Goal: Information Seeking & Learning: Learn about a topic

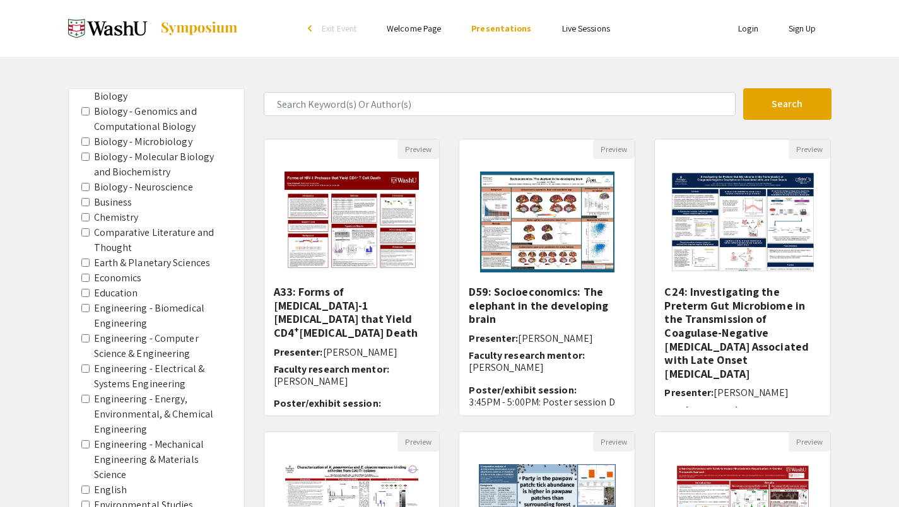
scroll to position [676, 0]
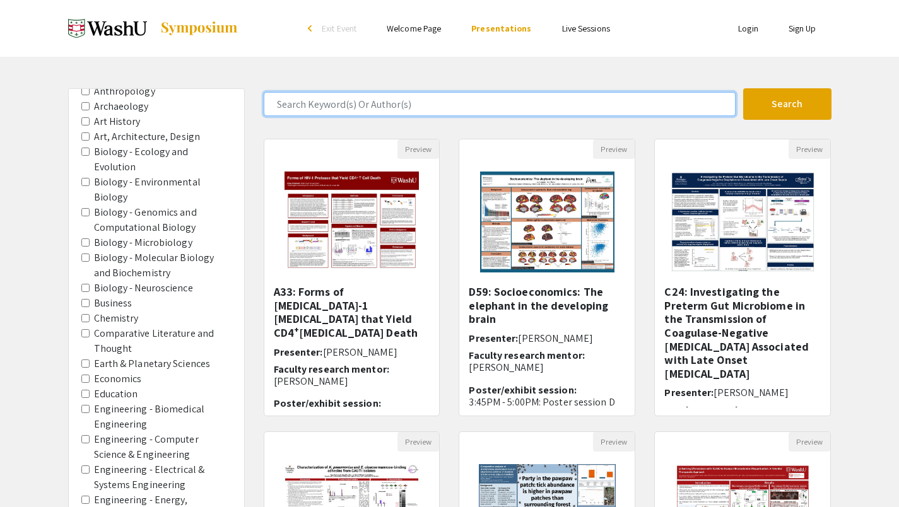
click at [304, 107] on input "Search Keyword(s) Or Author(s)" at bounding box center [500, 104] width 472 height 24
type input "[PERSON_NAME]"
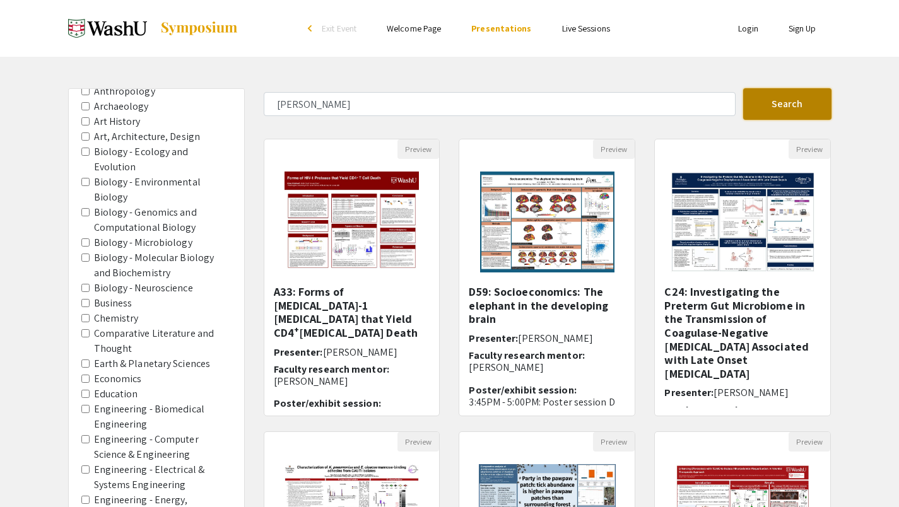
click at [776, 110] on button "Search" at bounding box center [787, 104] width 88 height 32
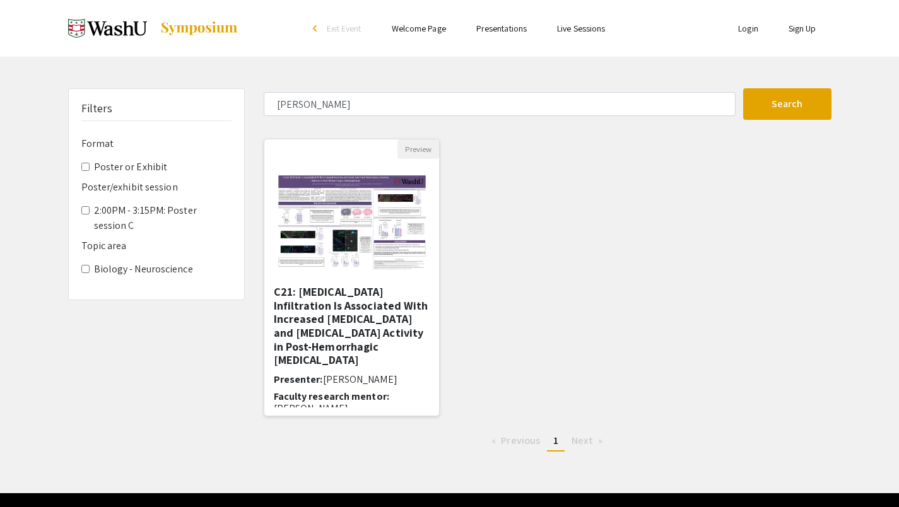
click at [338, 316] on h5 "C21: [MEDICAL_DATA] Infiltration Is Associated With Increased [MEDICAL_DATA] an…" at bounding box center [352, 326] width 157 height 82
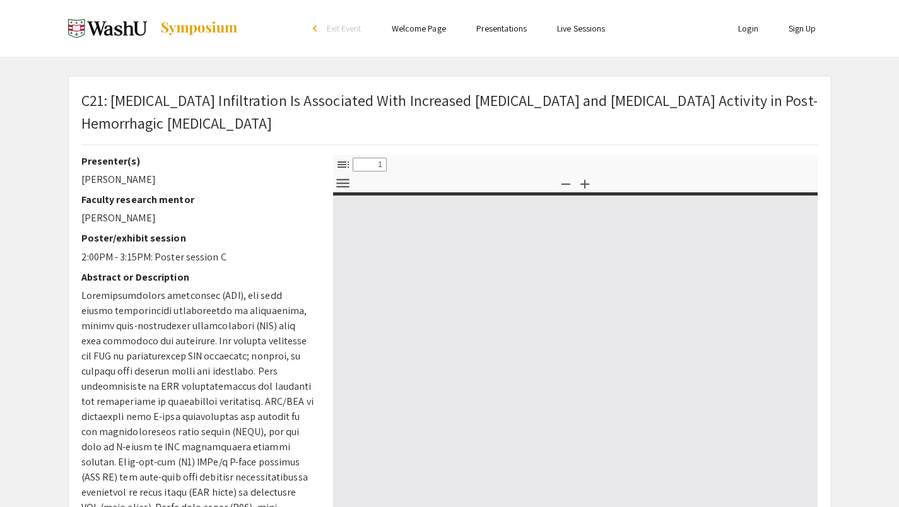
select select "custom"
type input "0"
select select "custom"
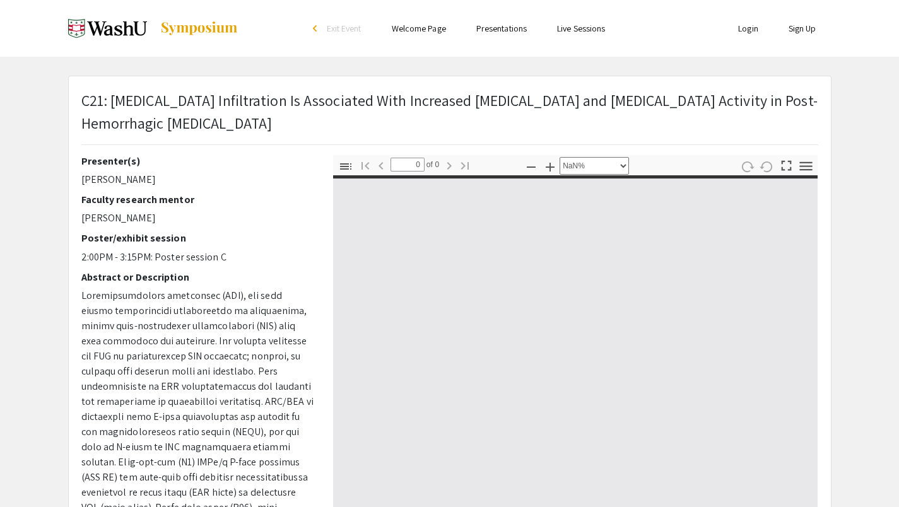
type input "1"
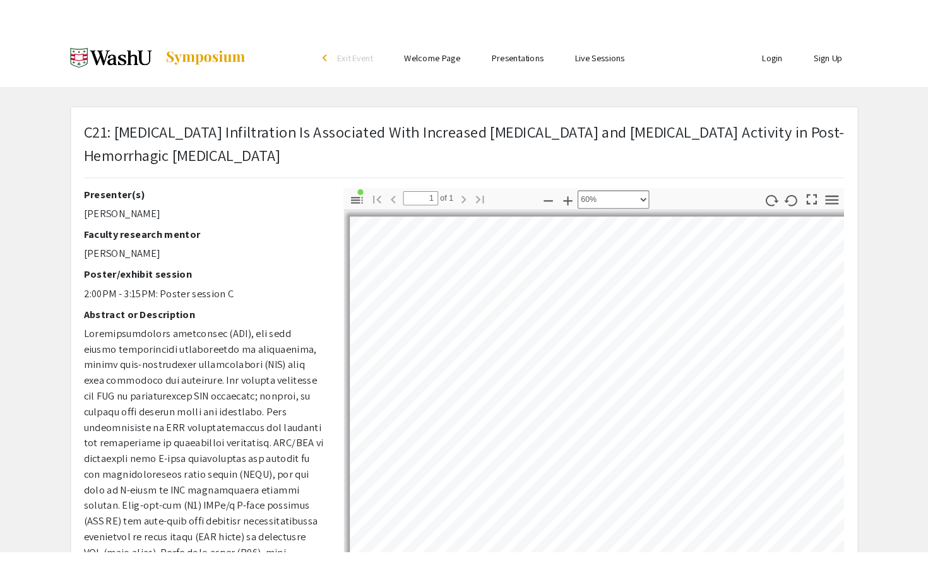
scroll to position [3, 2]
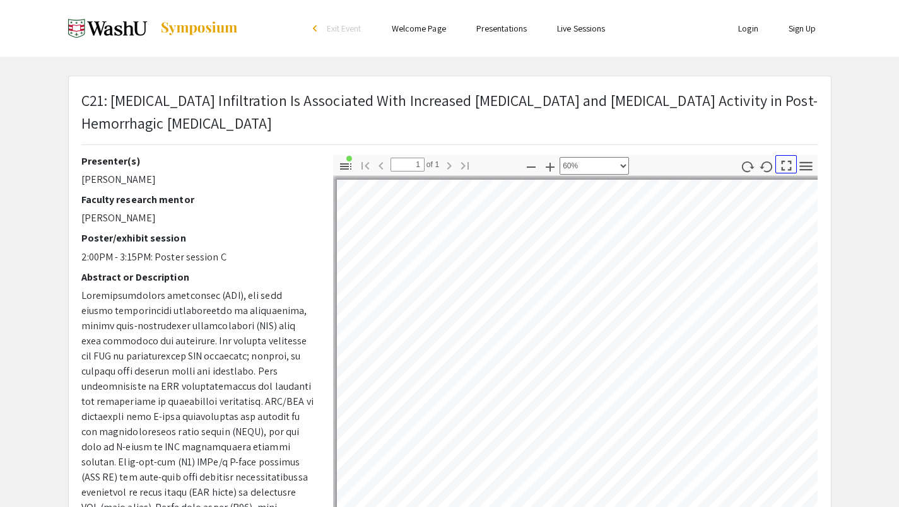
click at [789, 169] on icon "button" at bounding box center [787, 166] width 10 height 10
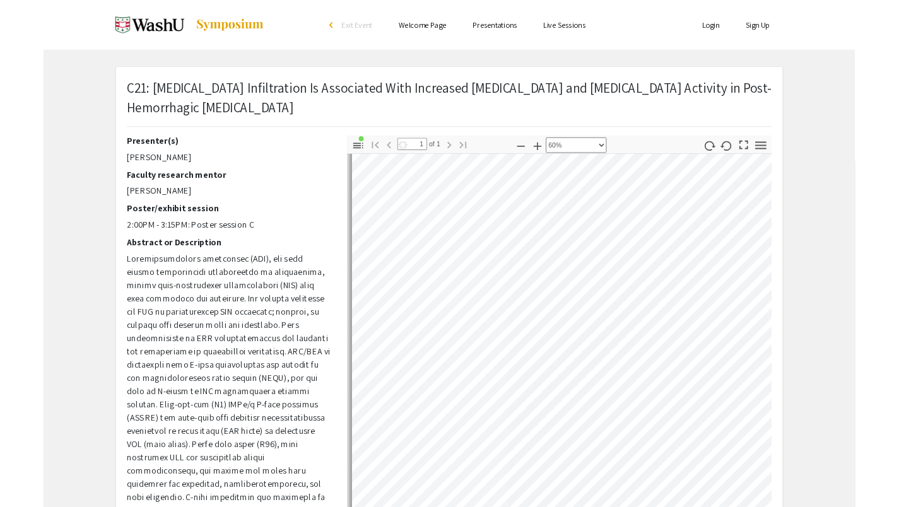
scroll to position [6, 6]
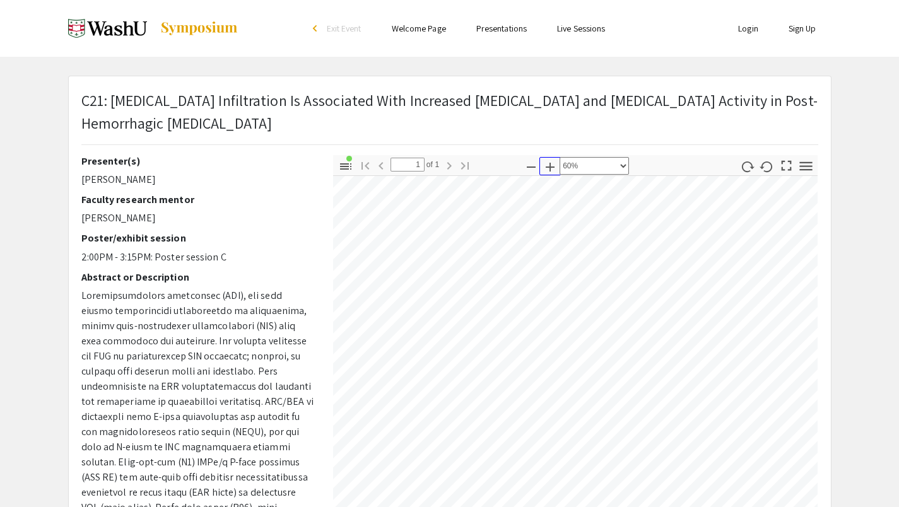
click at [558, 172] on button "Zoom In" at bounding box center [550, 166] width 21 height 18
click at [555, 170] on icon "button" at bounding box center [550, 167] width 15 height 15
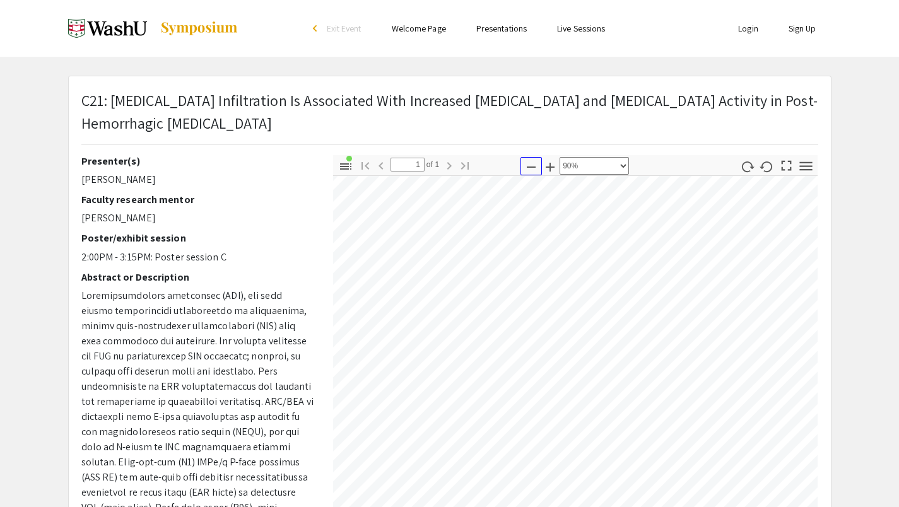
click at [532, 162] on icon "button" at bounding box center [531, 167] width 15 height 15
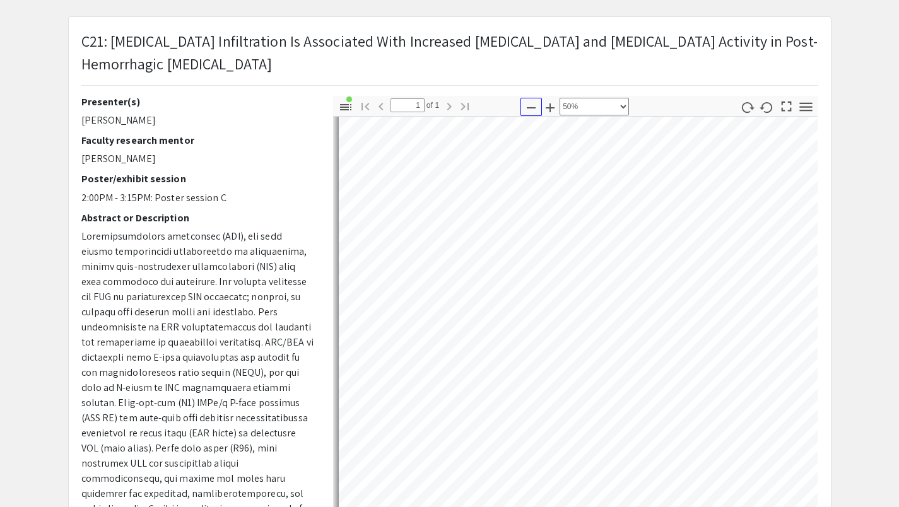
scroll to position [567, 4]
click at [550, 107] on icon "button" at bounding box center [550, 108] width 9 height 9
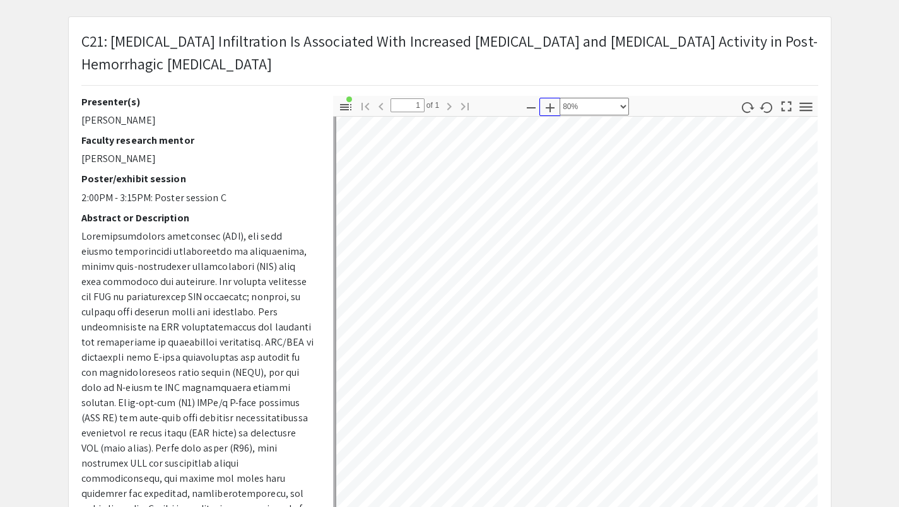
select select "custom"
